Goal: Obtain resource: Download file/media

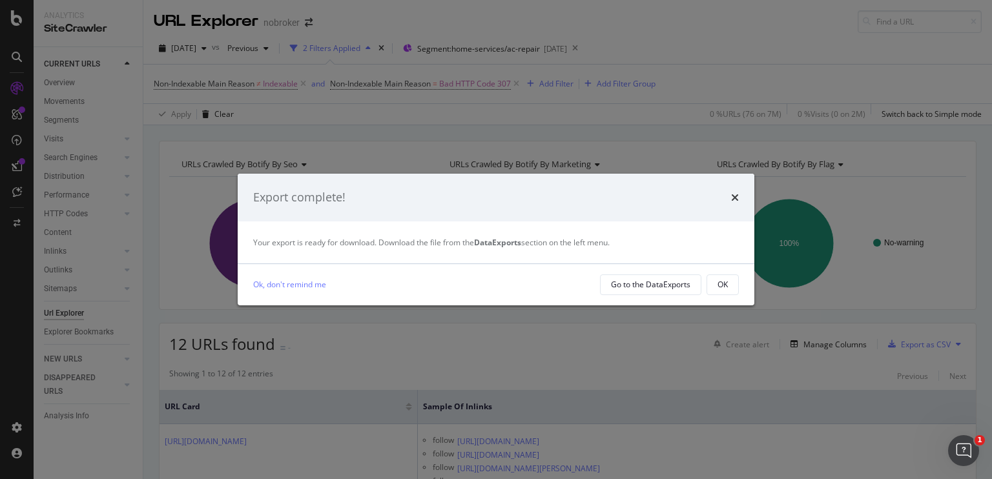
scroll to position [44, 0]
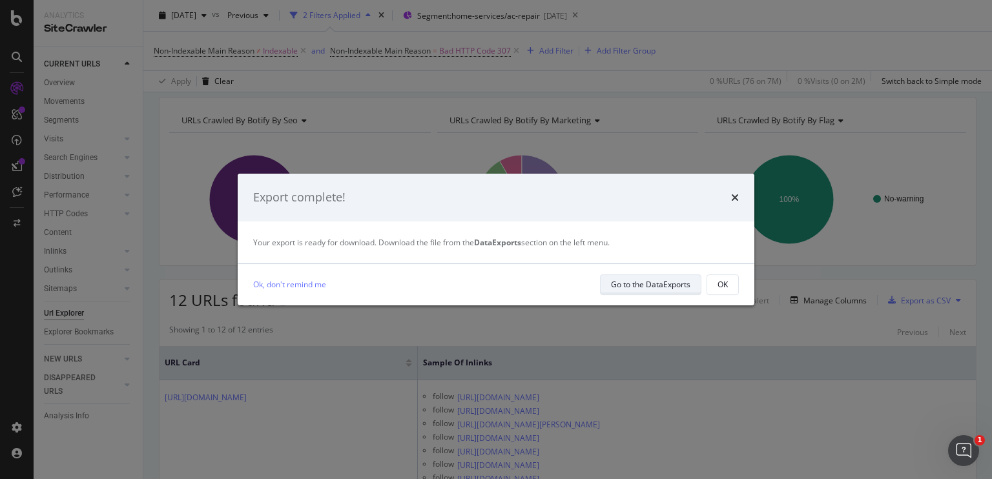
click at [646, 287] on div "Go to the DataExports" at bounding box center [650, 284] width 79 height 11
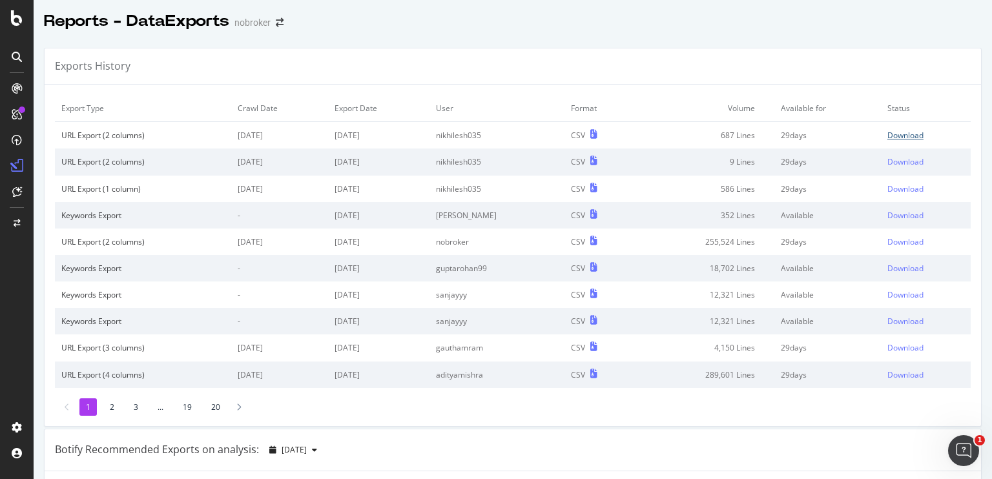
click at [887, 134] on div "Download" at bounding box center [905, 135] width 36 height 11
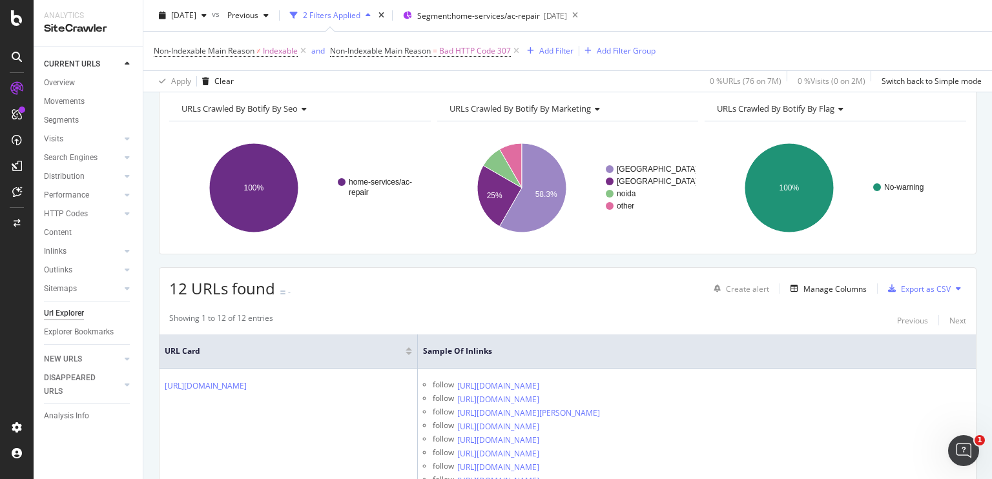
scroll to position [68, 0]
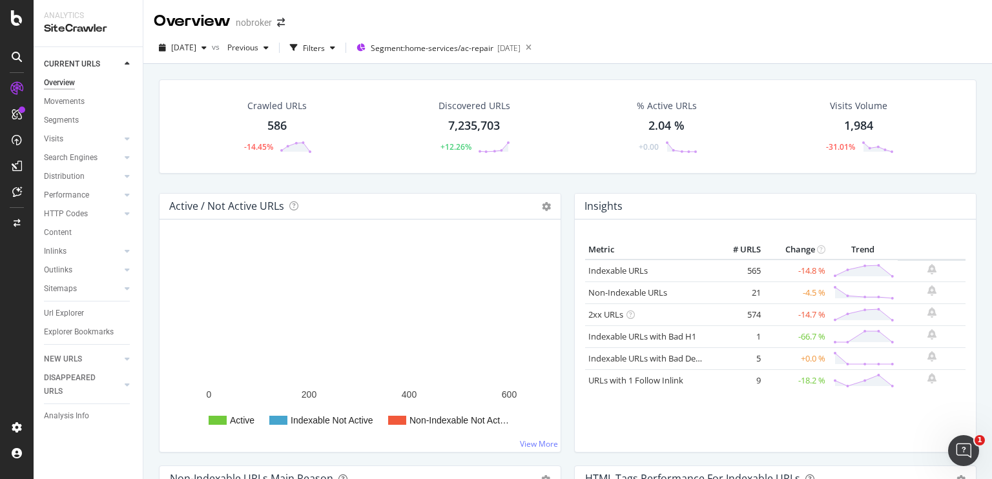
scroll to position [466, 0]
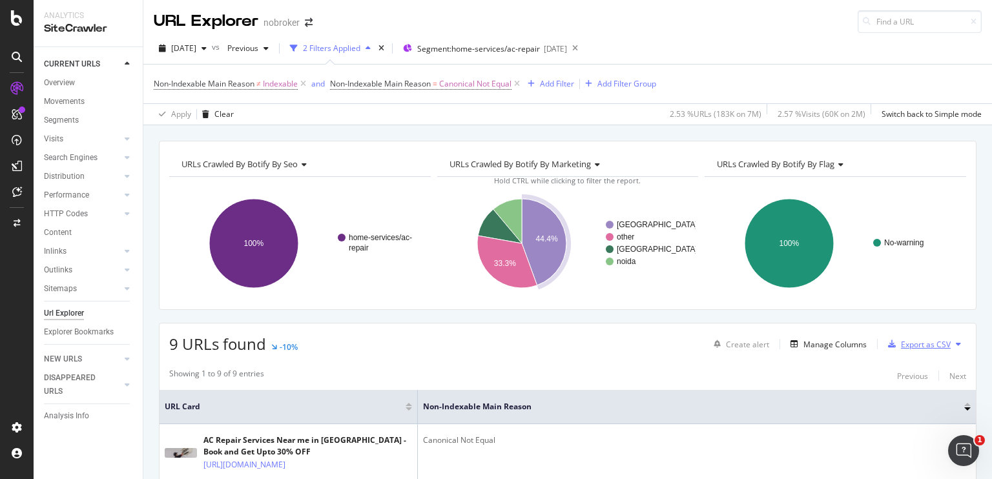
click at [906, 351] on div "Export as CSV" at bounding box center [917, 344] width 68 height 19
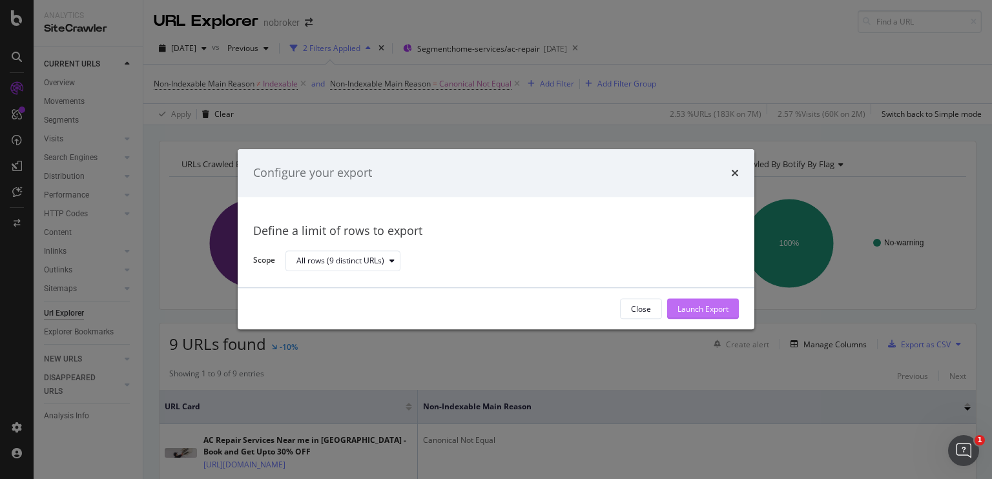
click at [687, 317] on div "Launch Export" at bounding box center [703, 309] width 51 height 19
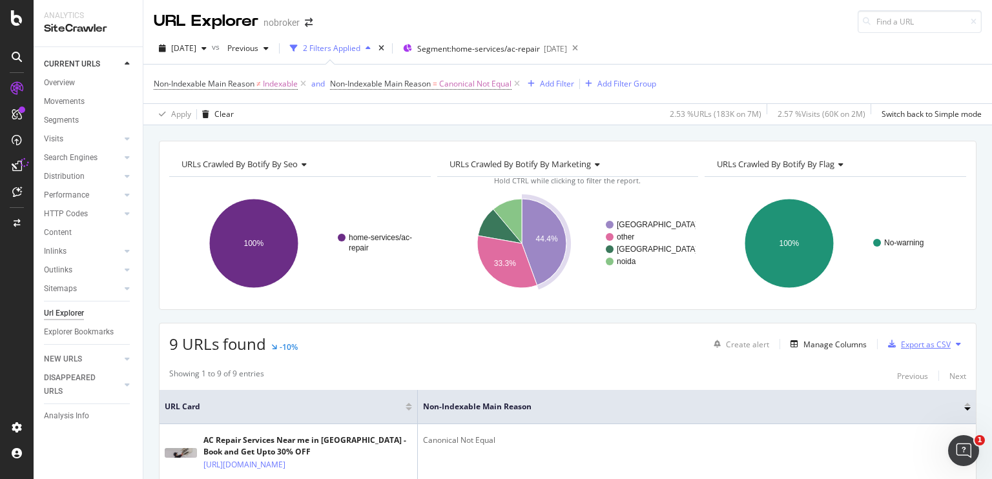
click at [915, 342] on div "Export as CSV" at bounding box center [926, 344] width 50 height 11
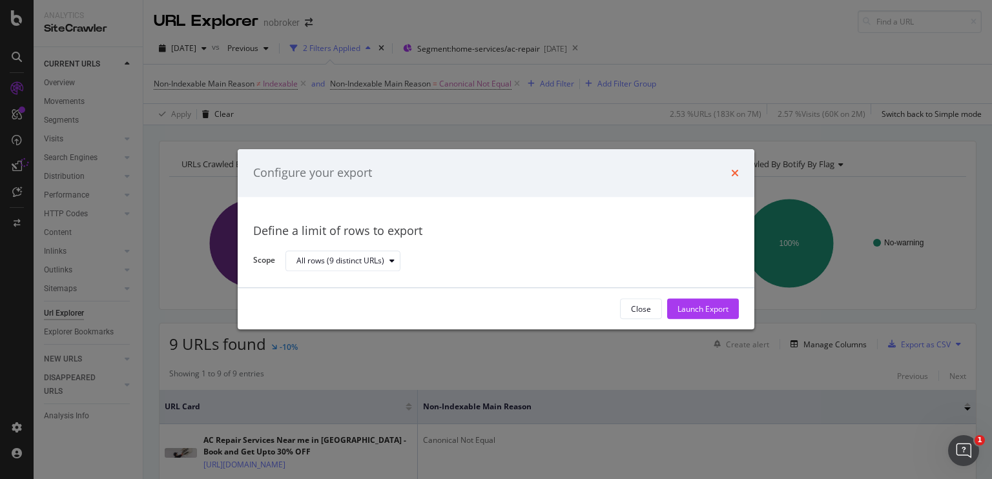
click at [735, 175] on icon "times" at bounding box center [735, 173] width 8 height 10
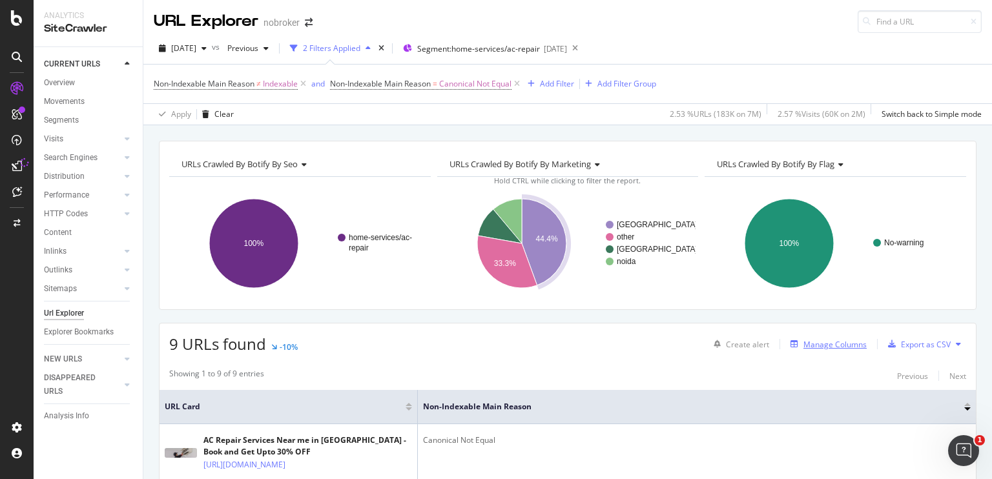
click at [814, 347] on div "Manage Columns" at bounding box center [834, 344] width 63 height 11
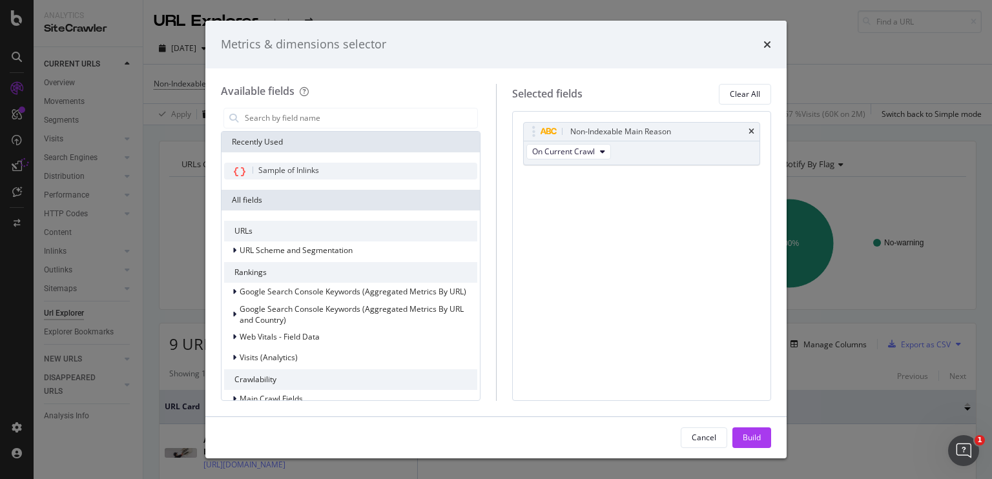
click at [359, 163] on div "Sample of Inlinks" at bounding box center [350, 171] width 253 height 17
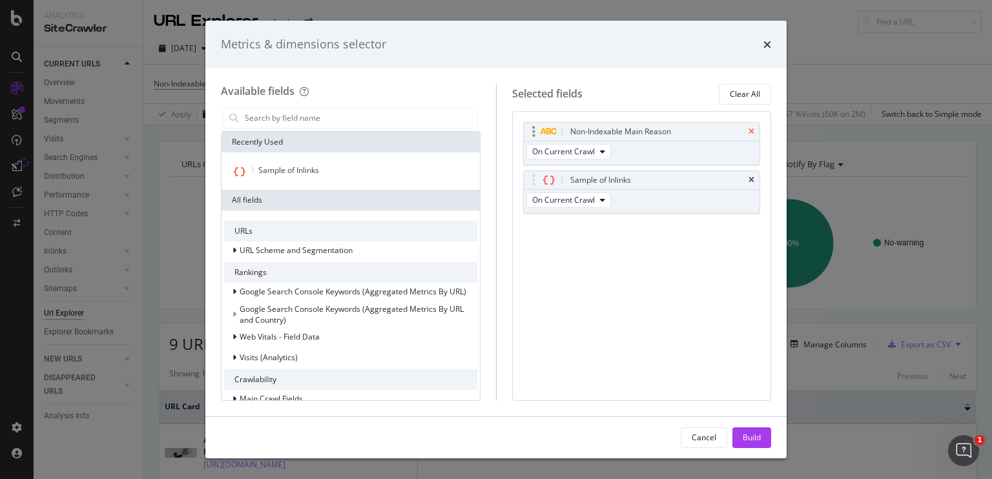
click at [749, 130] on icon "times" at bounding box center [752, 132] width 6 height 8
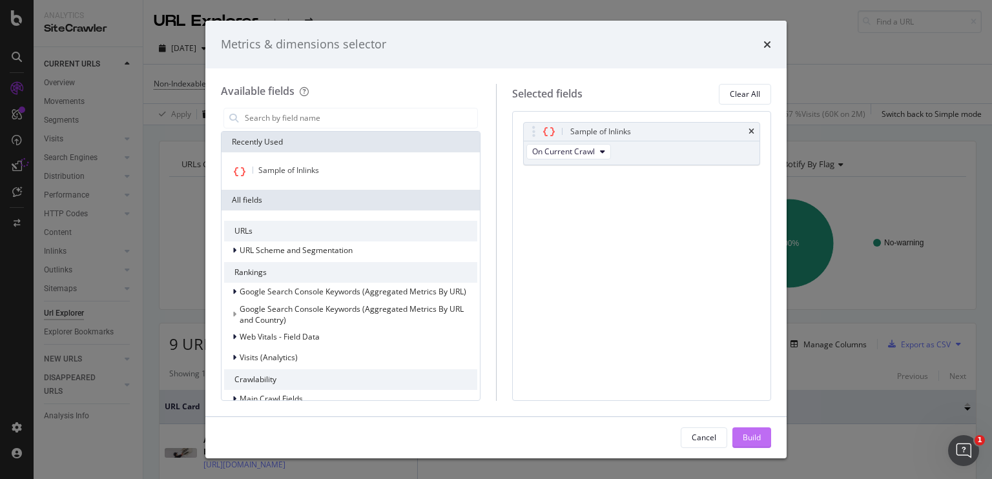
click at [744, 435] on div "Build" at bounding box center [752, 437] width 18 height 11
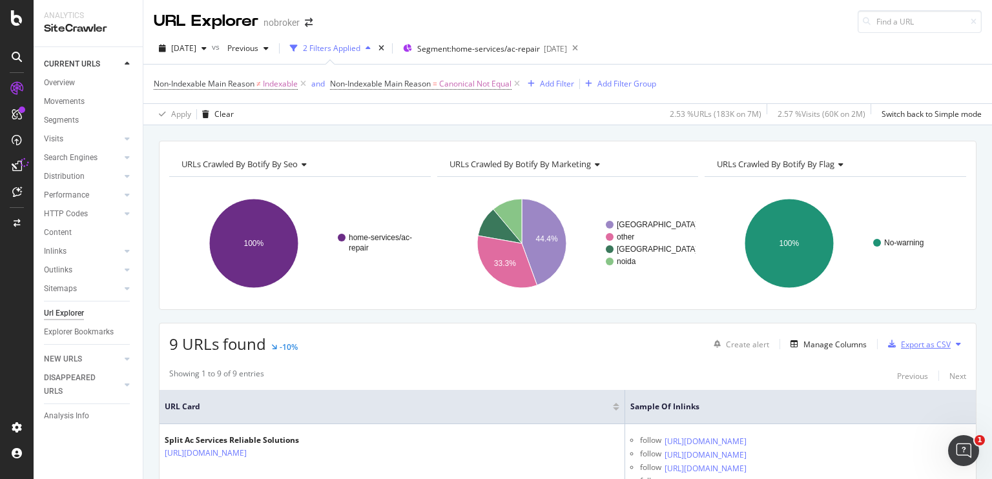
click at [906, 346] on div "Export as CSV" at bounding box center [926, 344] width 50 height 11
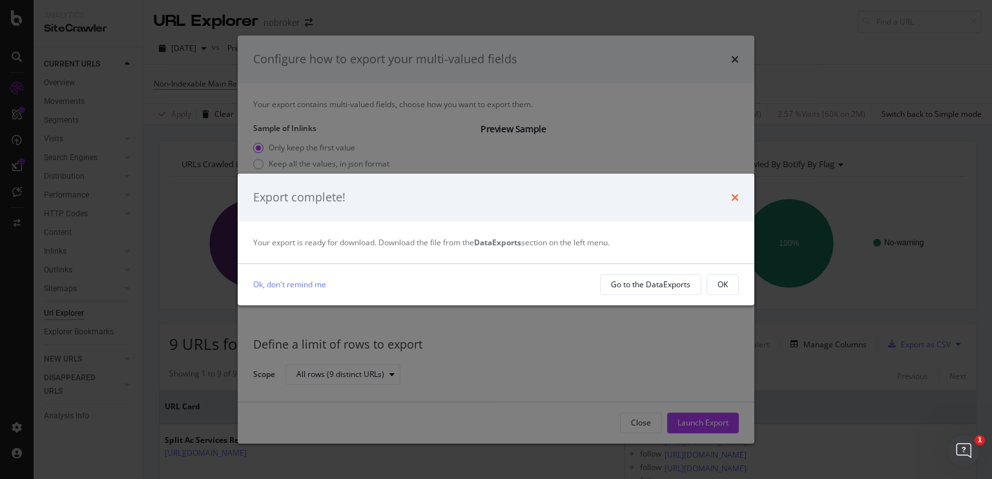
click at [731, 198] on icon "times" at bounding box center [735, 197] width 8 height 10
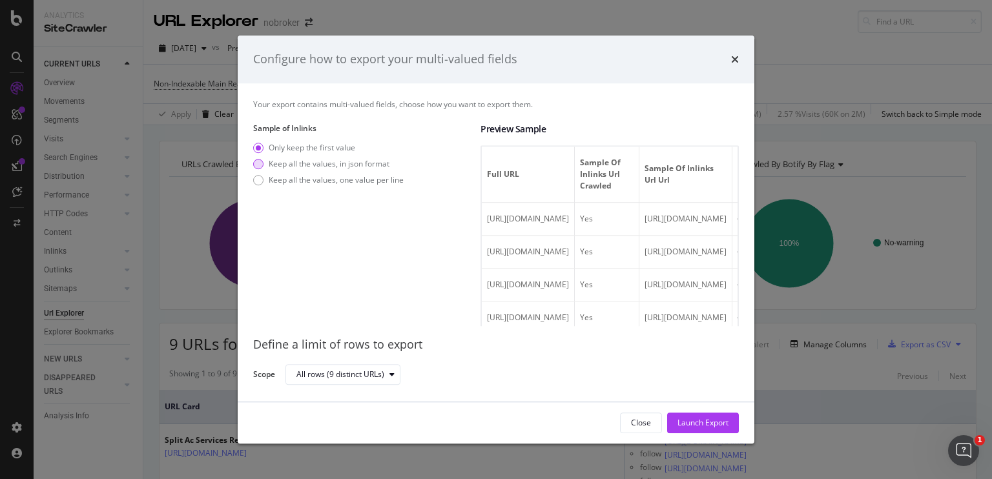
click at [269, 162] on div "Keep all the values, in json format" at bounding box center [329, 163] width 121 height 11
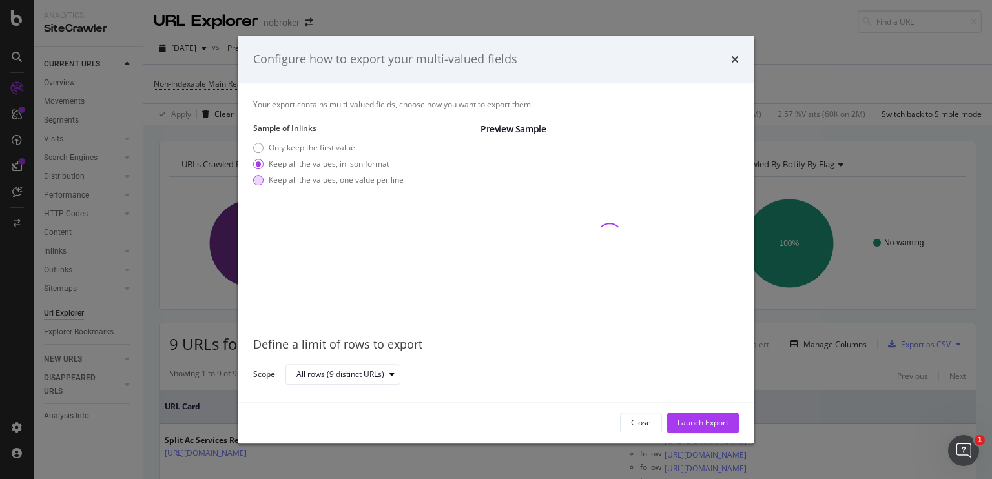
click at [254, 182] on div "modal" at bounding box center [258, 180] width 10 height 10
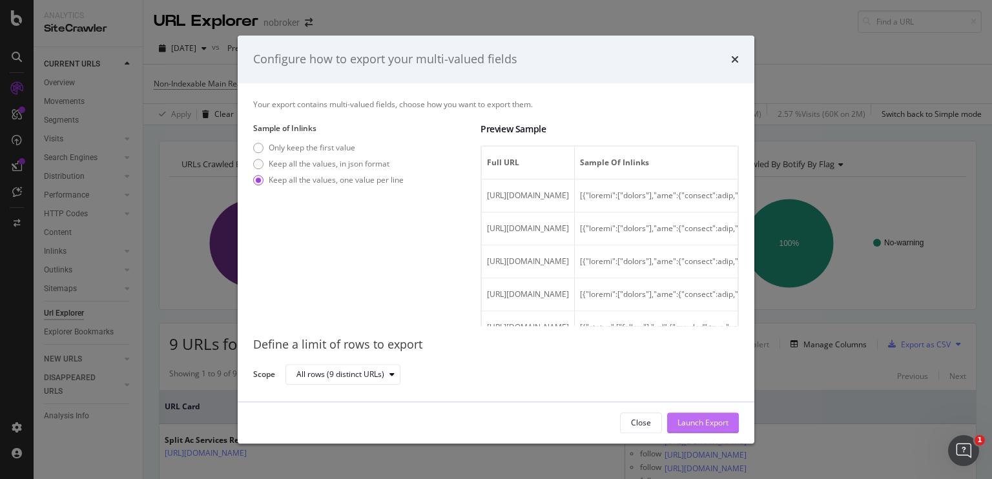
click at [669, 415] on button "Launch Export" at bounding box center [703, 423] width 72 height 21
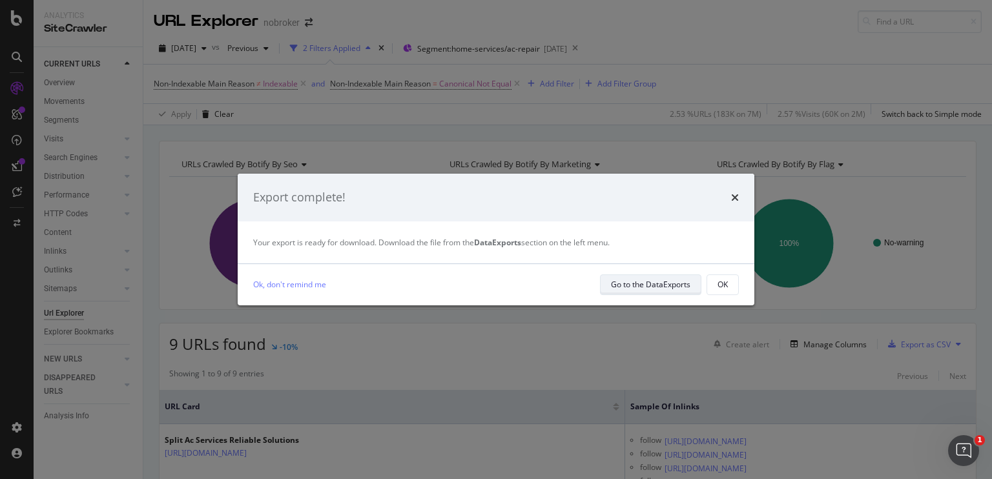
click at [637, 276] on div "Go to the DataExports" at bounding box center [650, 285] width 79 height 18
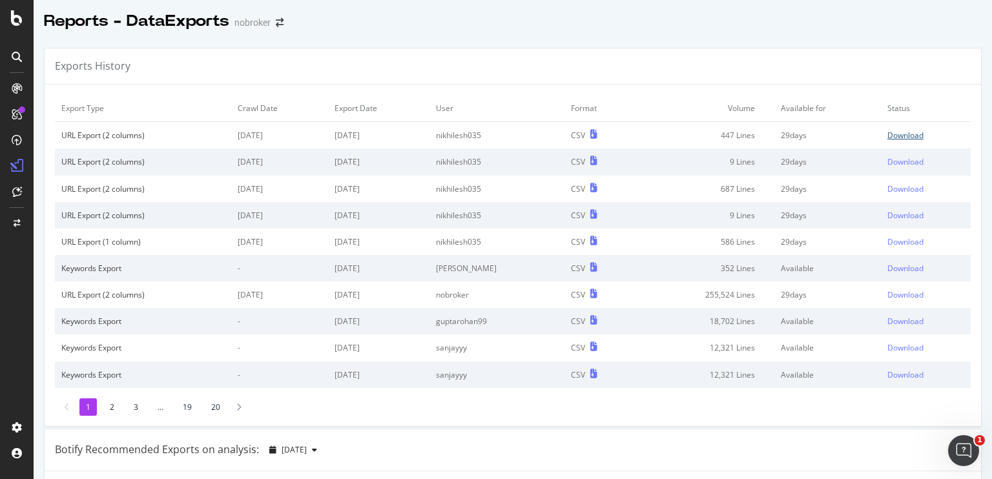
click at [887, 136] on div "Download" at bounding box center [905, 135] width 36 height 11
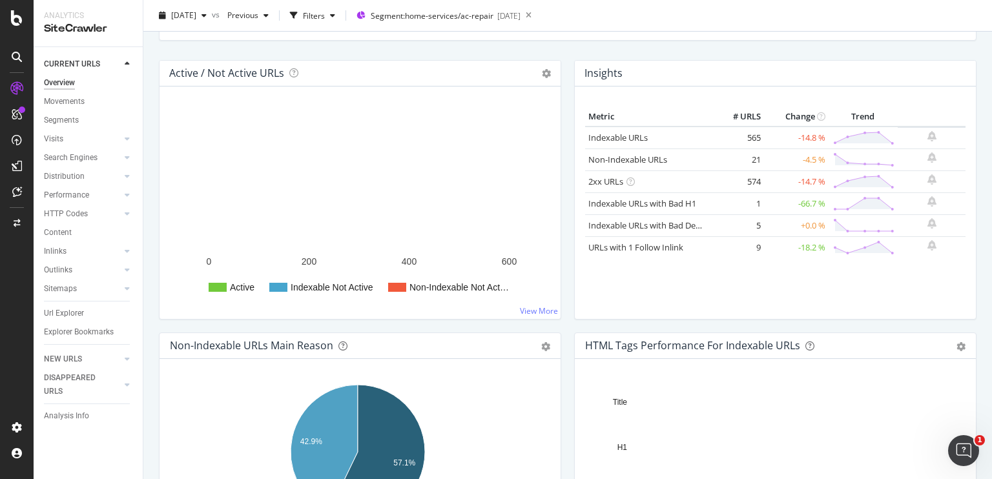
scroll to position [134, 0]
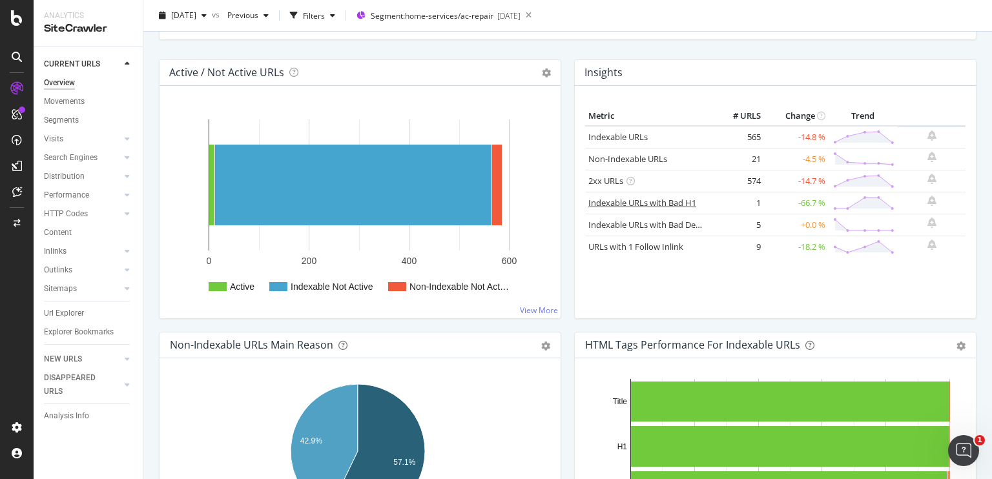
click at [654, 198] on link "Indexable URLs with Bad H1" at bounding box center [642, 203] width 108 height 12
click at [610, 225] on link "Indexable URLs with Bad Description" at bounding box center [658, 225] width 141 height 12
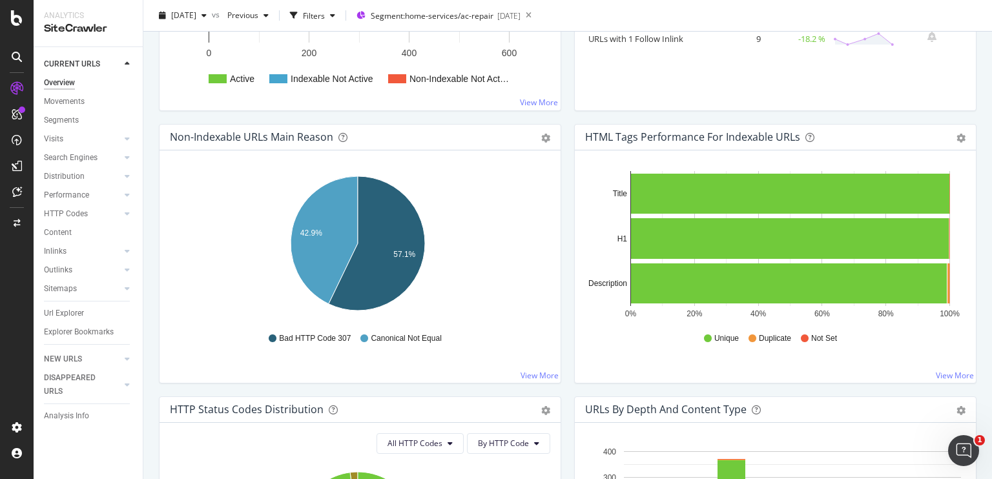
scroll to position [0, 0]
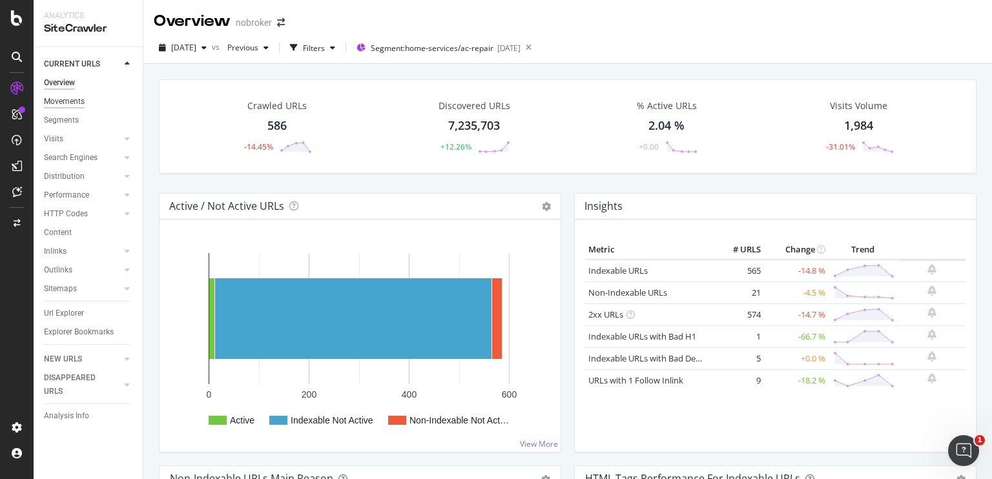
click at [65, 102] on div "Movements" at bounding box center [64, 102] width 41 height 14
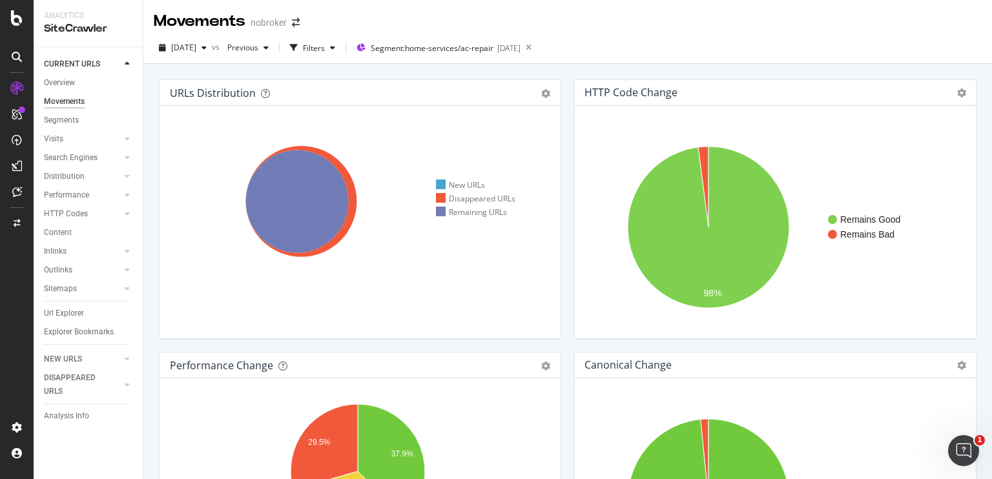
click at [560, 344] on div "URLs Distribution Venn Table Export as CSV Add to Custom Report Hold CTRL while…" at bounding box center [359, 215] width 415 height 273
click at [463, 48] on span "Segment: home-services/ac-repair" at bounding box center [432, 48] width 123 height 11
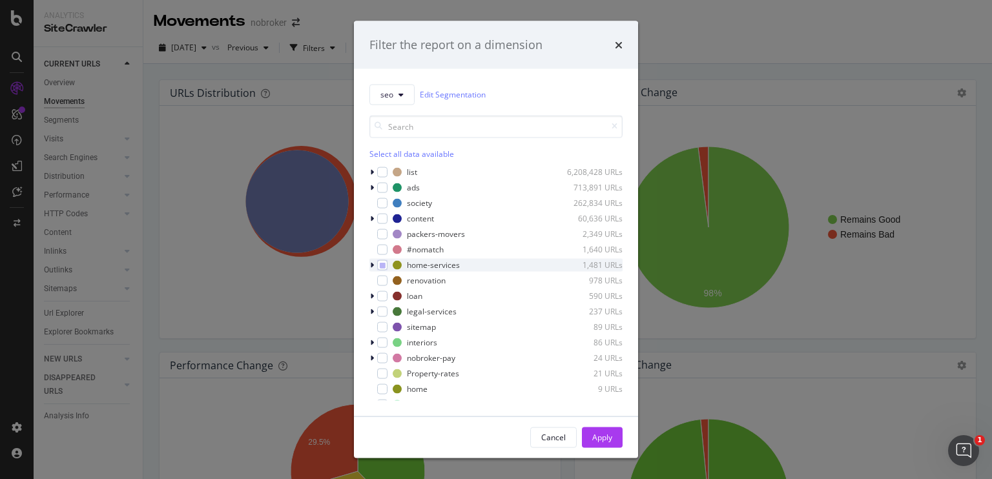
click at [371, 266] on icon "modal" at bounding box center [372, 265] width 4 height 8
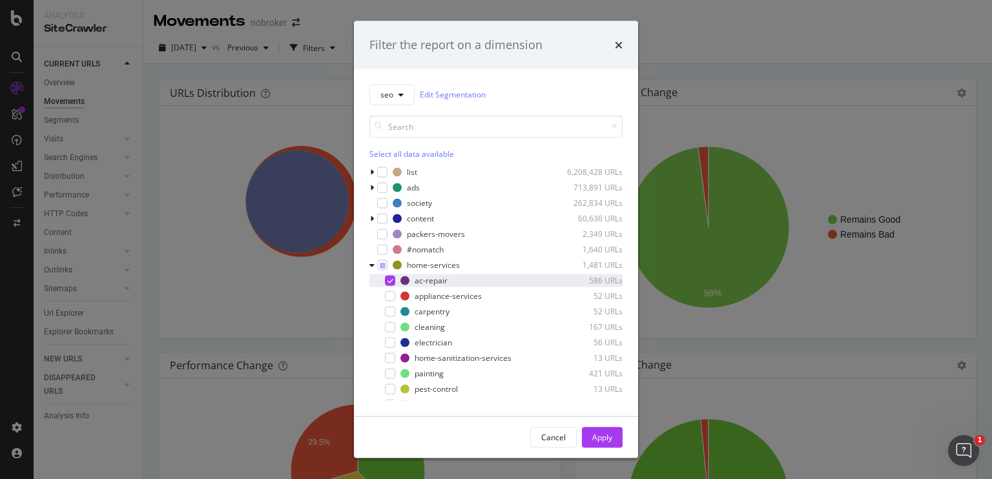
click at [386, 284] on div "modal" at bounding box center [390, 280] width 10 height 10
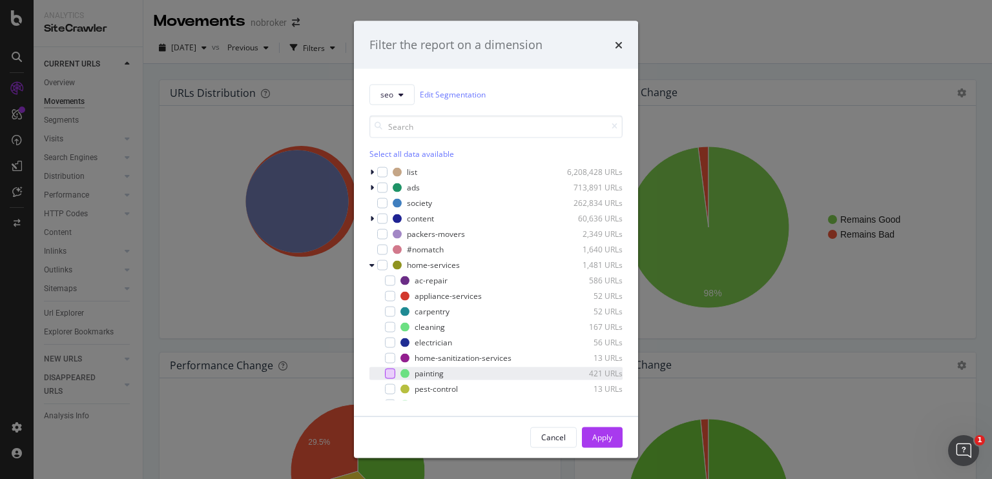
click at [389, 374] on div "modal" at bounding box center [390, 373] width 10 height 10
click at [589, 437] on button "Apply" at bounding box center [602, 437] width 41 height 21
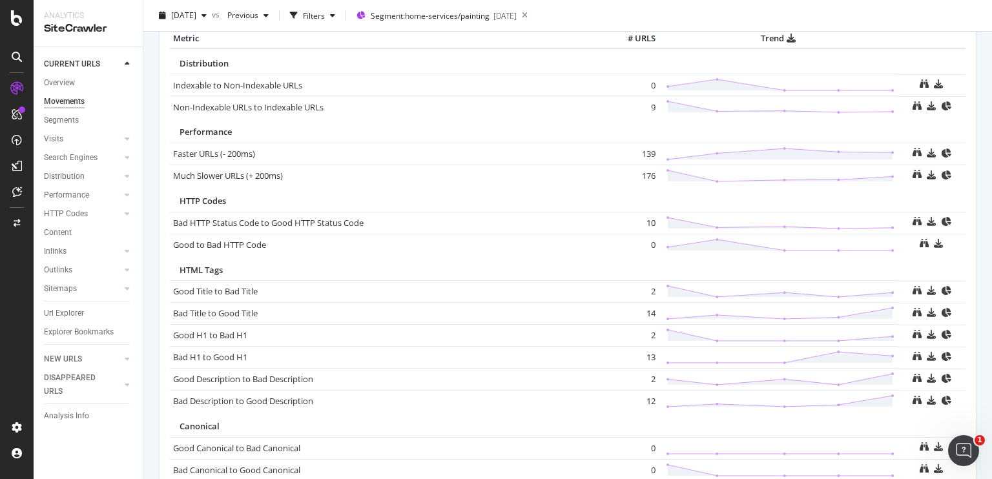
scroll to position [640, 0]
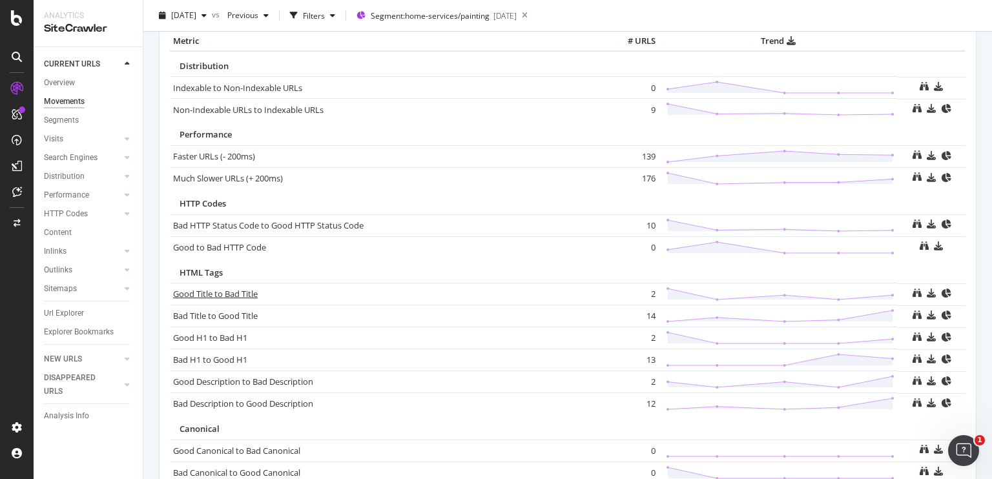
click at [243, 289] on link "Good Title to Bad Title" at bounding box center [215, 294] width 85 height 12
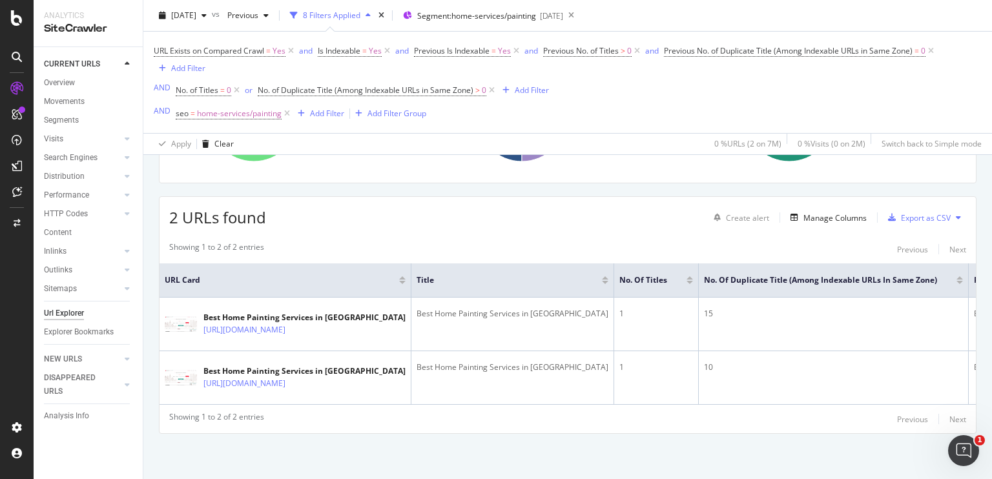
scroll to position [207, 0]
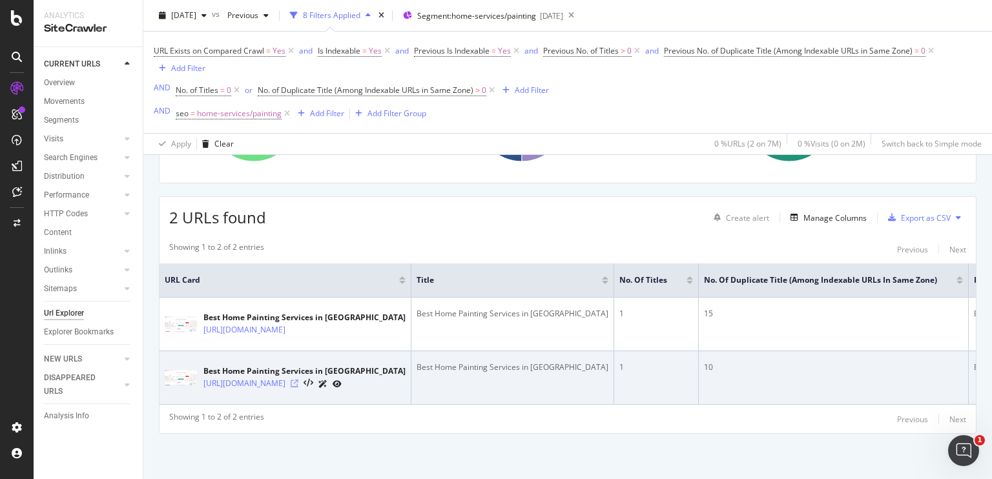
click at [298, 380] on icon at bounding box center [295, 384] width 8 height 8
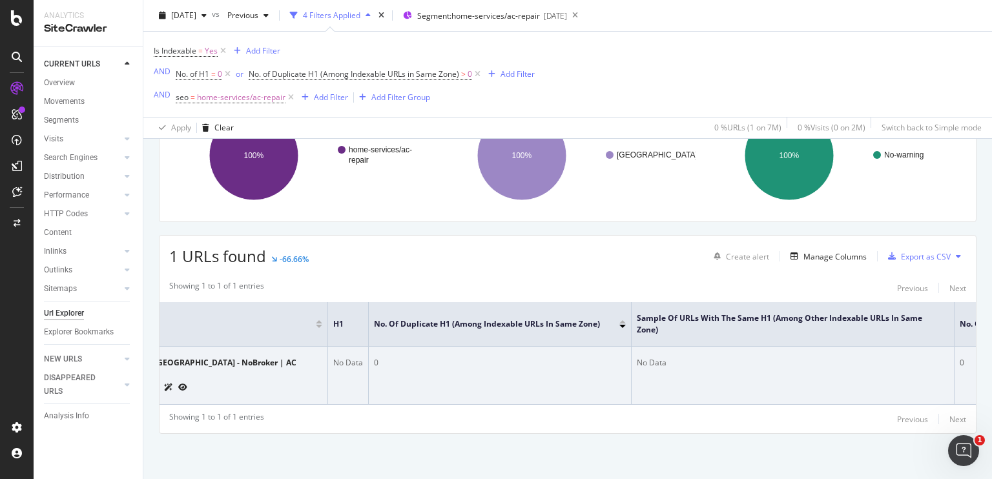
scroll to position [0, 214]
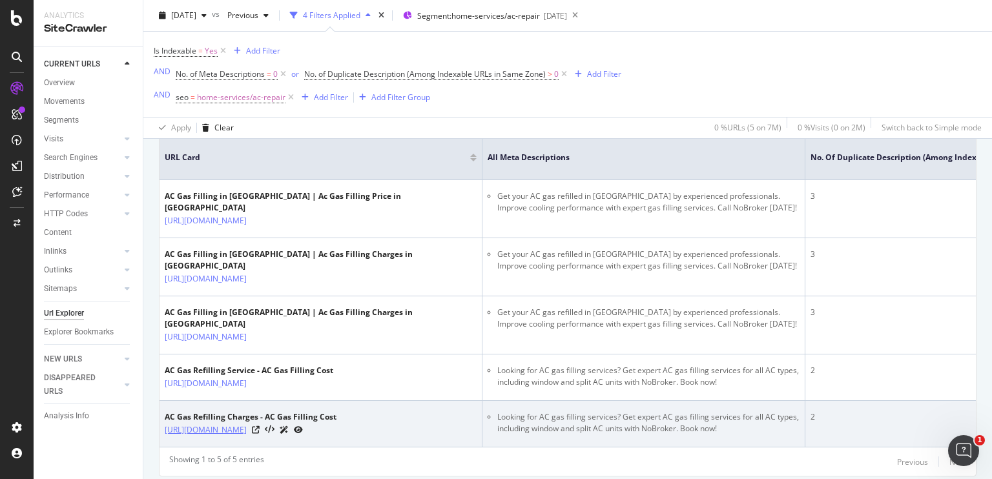
scroll to position [318, 0]
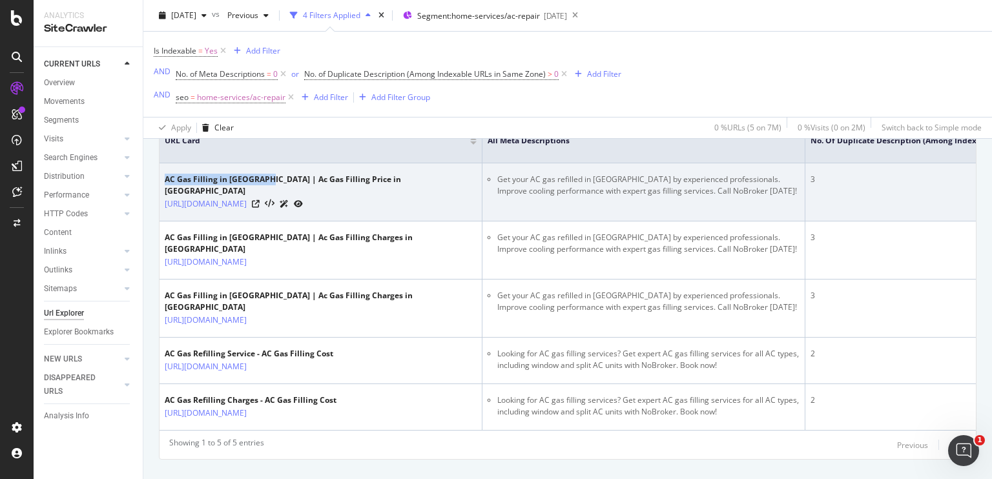
copy div "AC Gas Filling in Hyderabad"
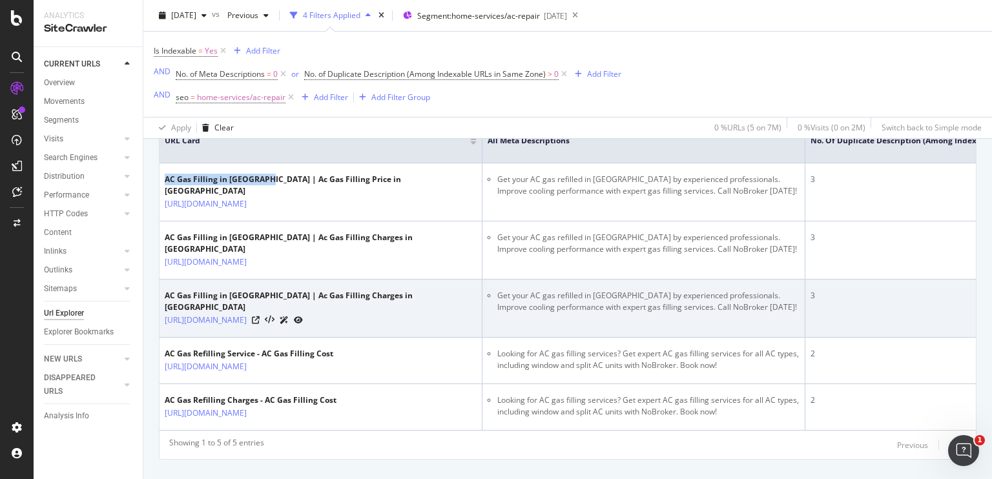
scroll to position [395, 0]
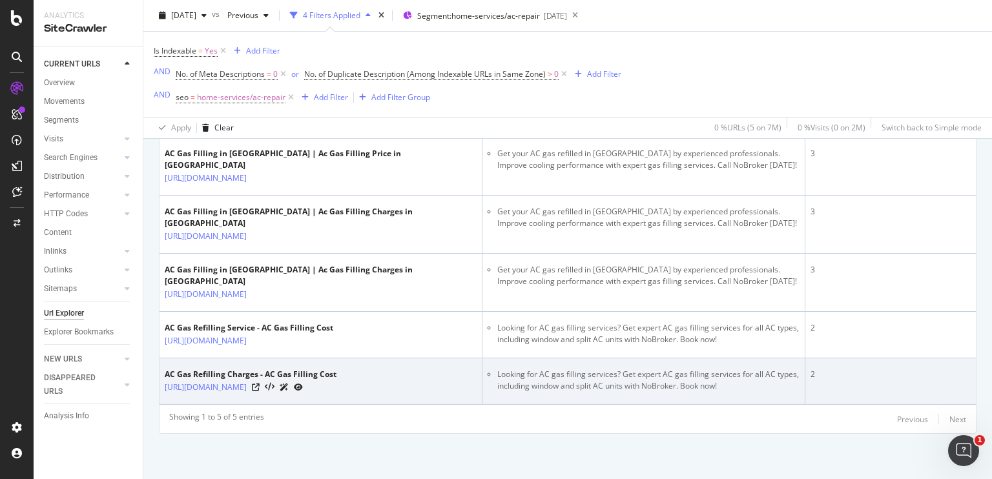
click at [166, 369] on div "AC Gas Refilling Charges - AC Gas Filling Cost" at bounding box center [251, 375] width 172 height 12
drag, startPoint x: 166, startPoint y: 365, endPoint x: 242, endPoint y: 358, distance: 75.8
click at [242, 358] on td "AC Gas Refilling Charges - AC Gas Filling Cost https://www.nobroker.in/ac-servi…" at bounding box center [321, 381] width 323 height 47
copy div "AC Gas Refilling Charges"
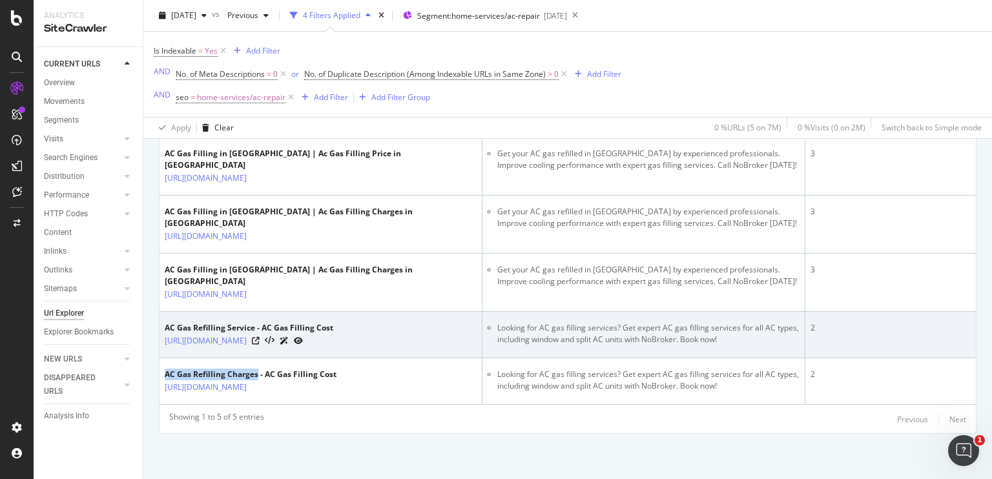
scroll to position [0, 0]
